Goal: Find specific page/section: Find specific page/section

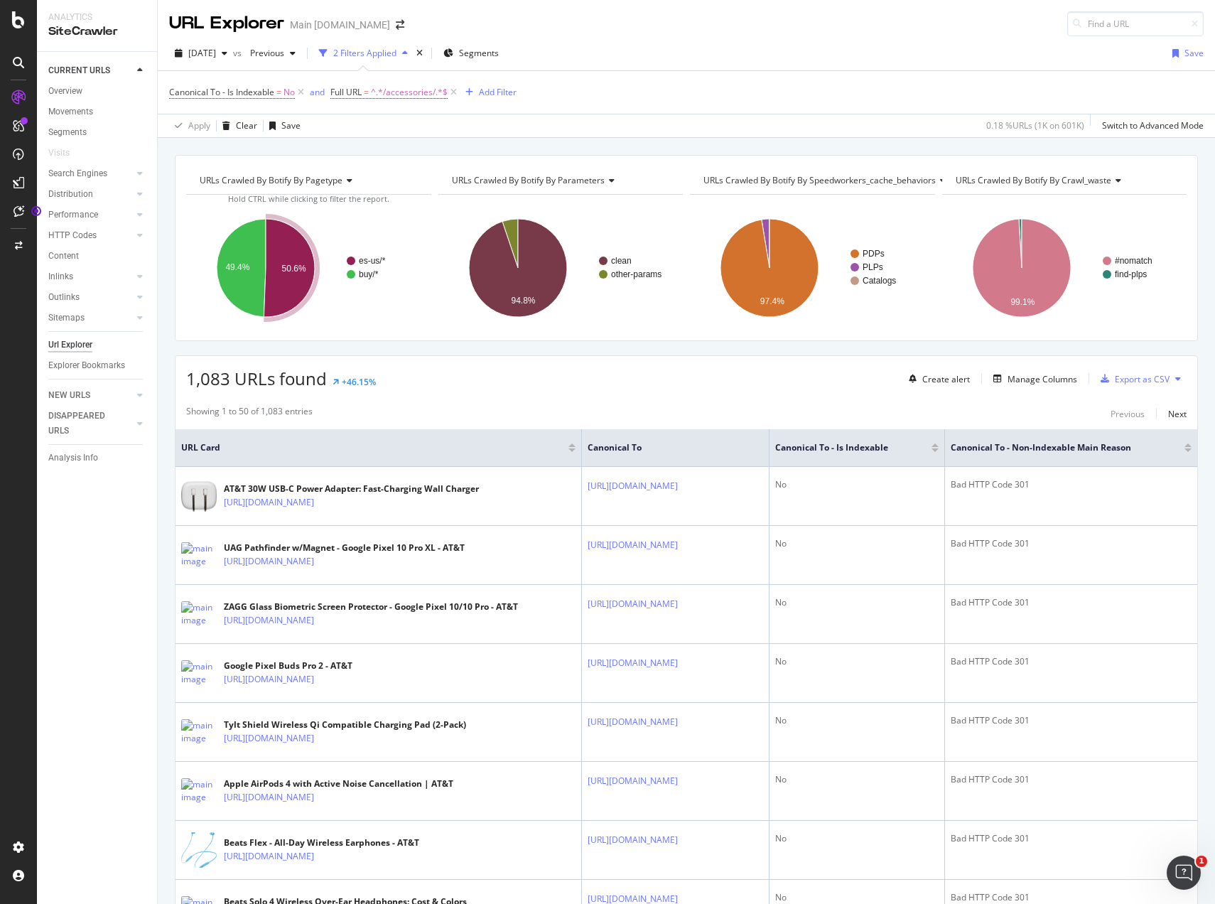
click at [76, 92] on div "Overview" at bounding box center [65, 91] width 34 height 15
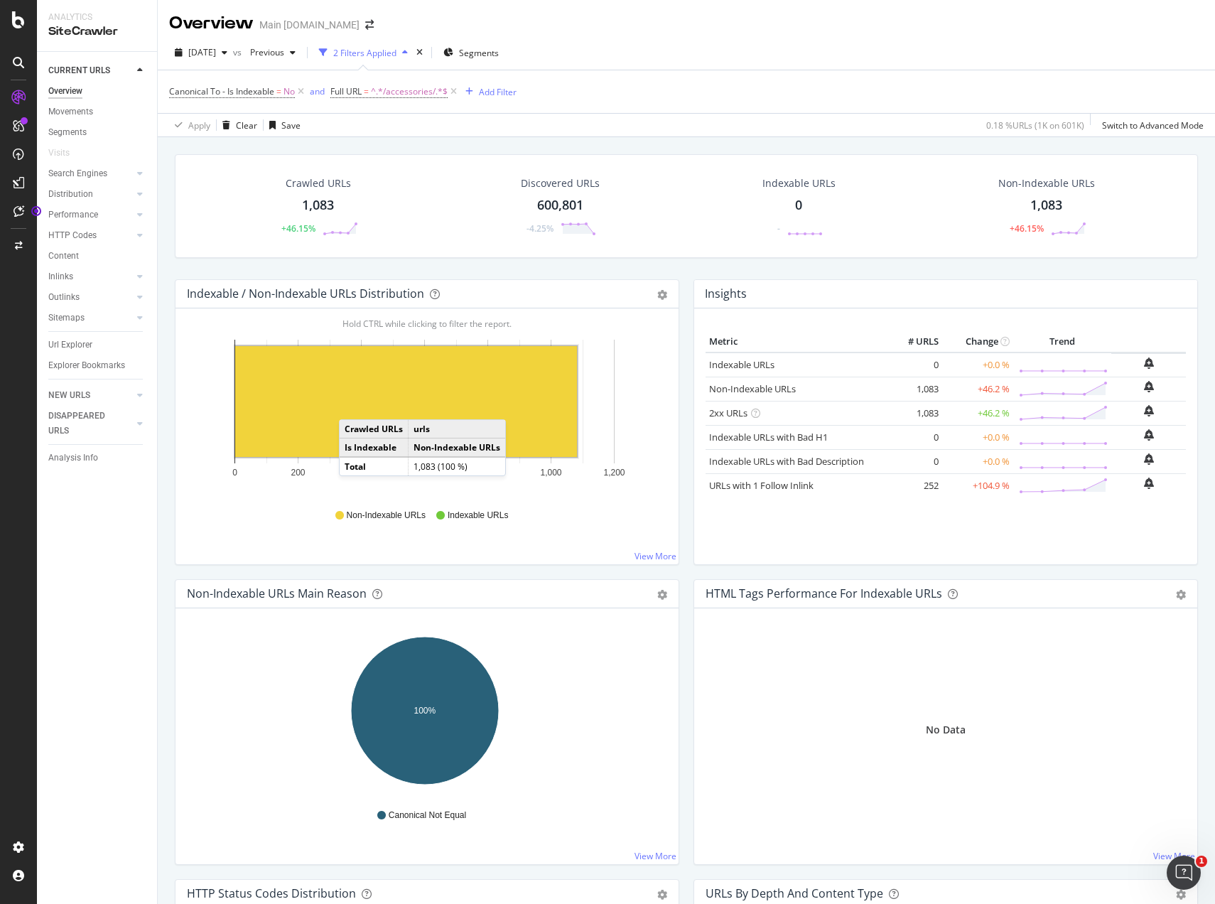
click at [96, 639] on div "CURRENT URLS Overview Movements Segments Visits Search Engines Top Charts Segme…" at bounding box center [97, 478] width 120 height 852
